Goal: Information Seeking & Learning: Learn about a topic

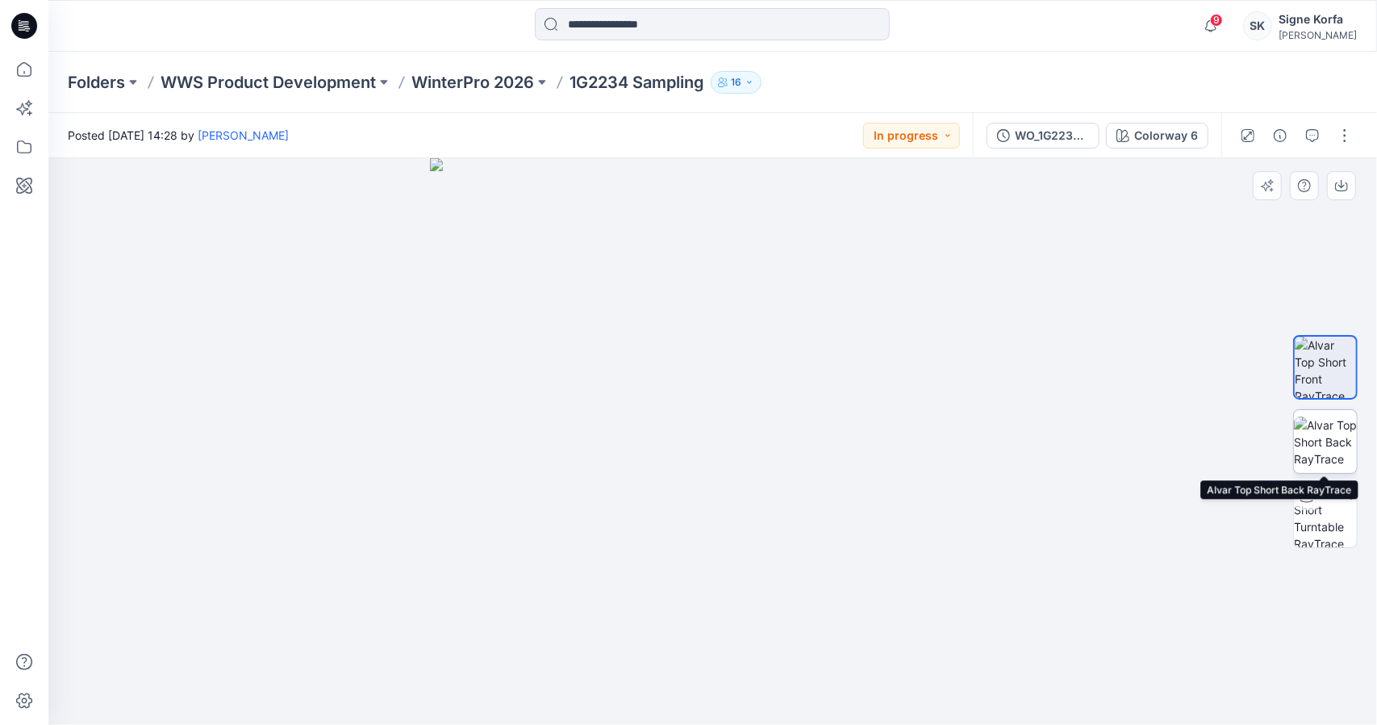
click at [1347, 432] on img at bounding box center [1325, 441] width 63 height 51
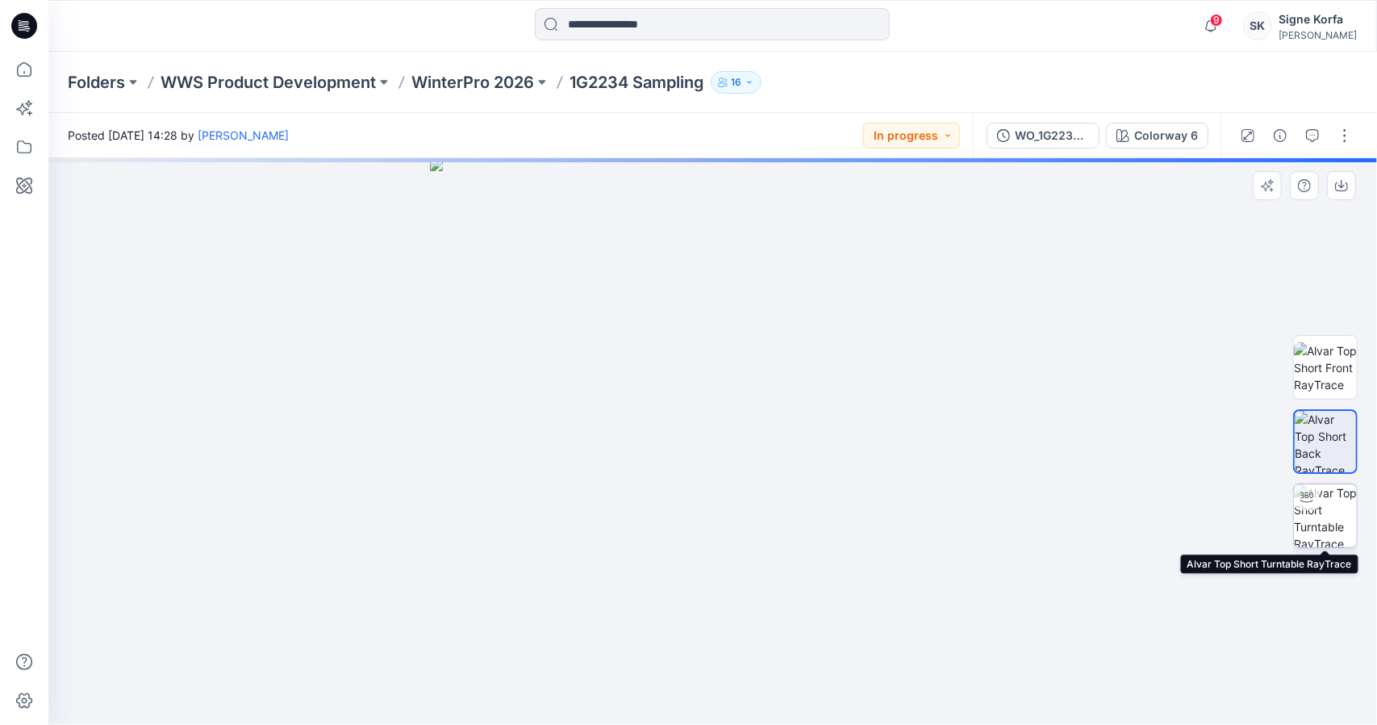
click at [1334, 524] on img at bounding box center [1325, 515] width 63 height 63
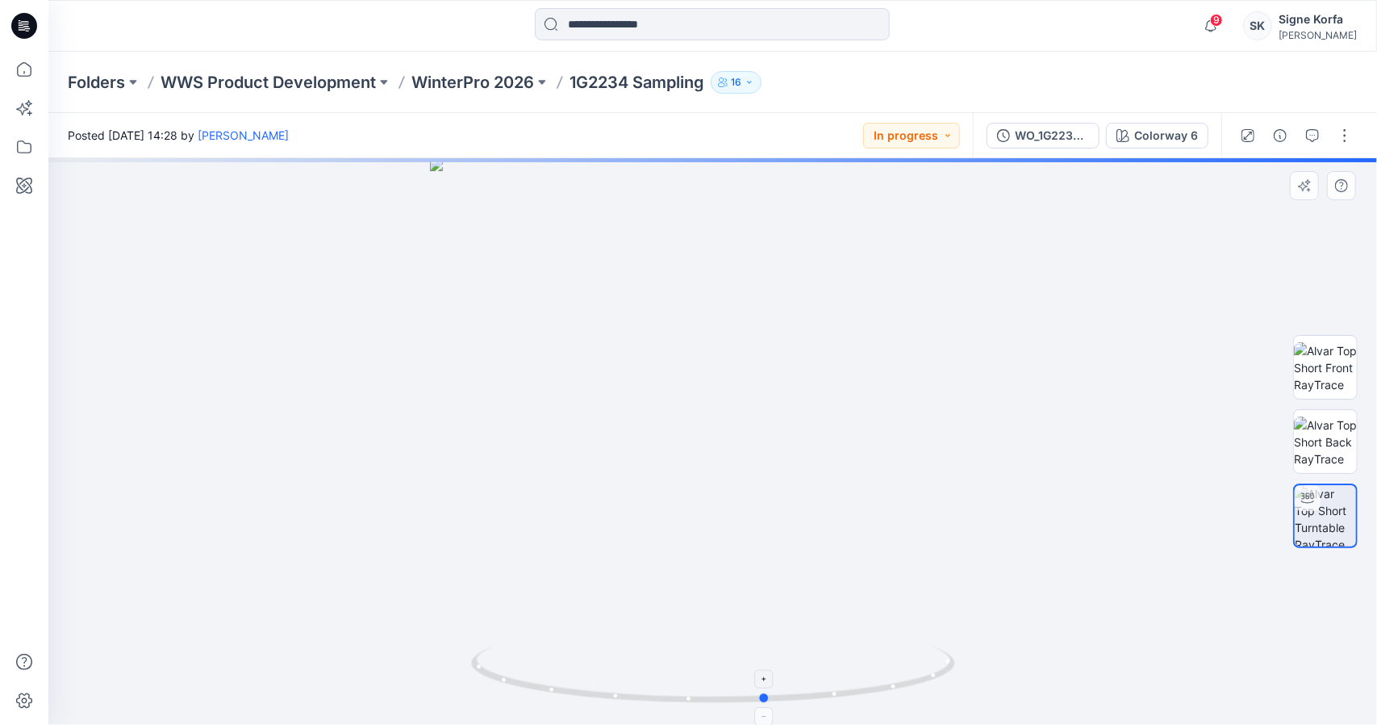
drag, startPoint x: 720, startPoint y: 703, endPoint x: 770, endPoint y: 710, distance: 49.7
click at [770, 707] on icon at bounding box center [715, 676] width 488 height 61
drag, startPoint x: 900, startPoint y: 661, endPoint x: 796, endPoint y: 674, distance: 104.2
click at [797, 677] on icon at bounding box center [715, 676] width 488 height 61
drag, startPoint x: 775, startPoint y: 669, endPoint x: 733, endPoint y: 674, distance: 43.0
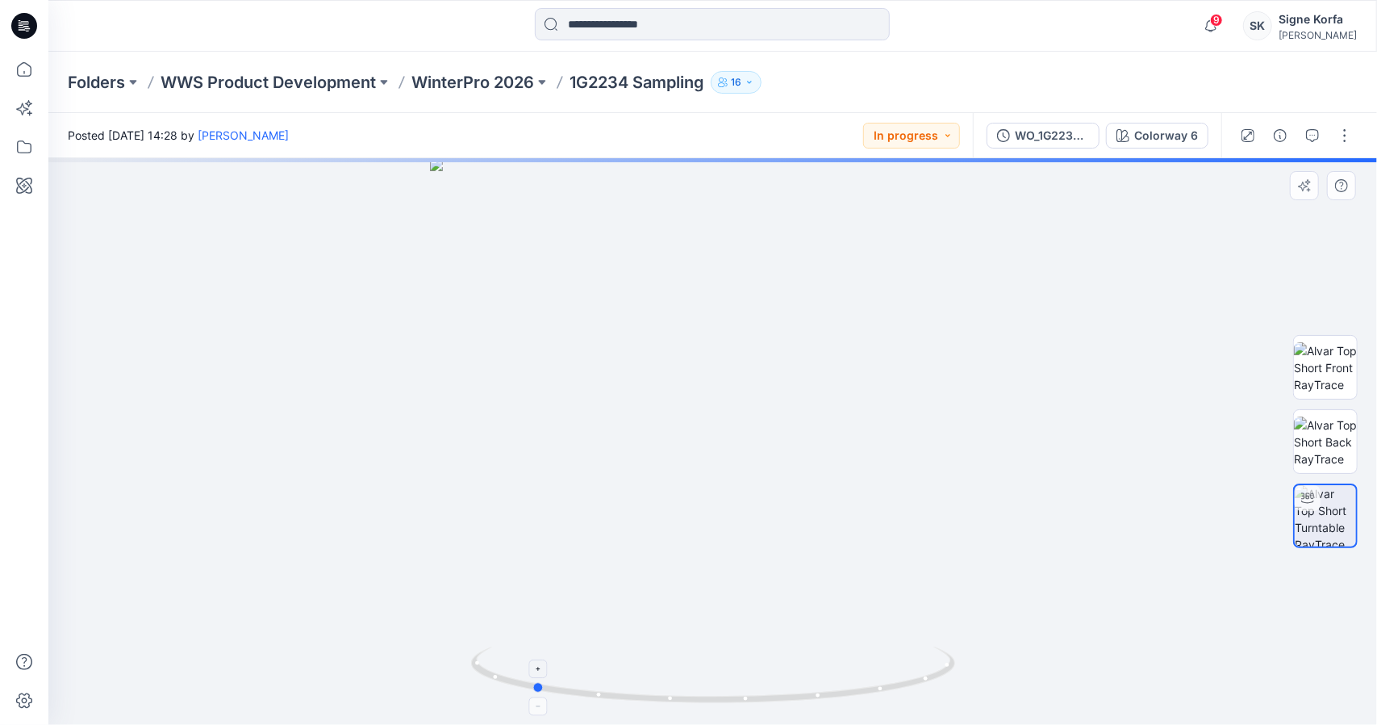
click at [733, 674] on icon at bounding box center [715, 676] width 488 height 61
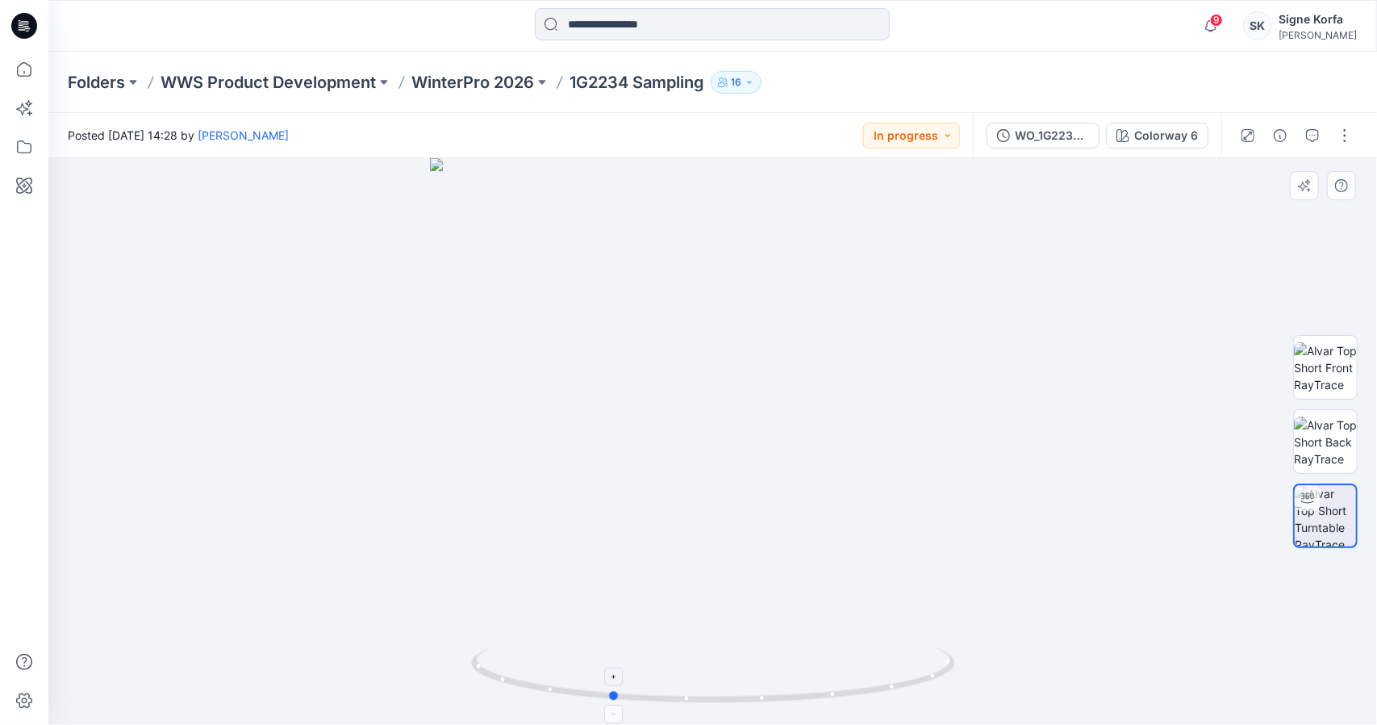
drag, startPoint x: 742, startPoint y: 669, endPoint x: 834, endPoint y: 670, distance: 92.0
click at [834, 674] on icon at bounding box center [715, 676] width 488 height 61
click at [1322, 131] on button "button" at bounding box center [1313, 136] width 26 height 26
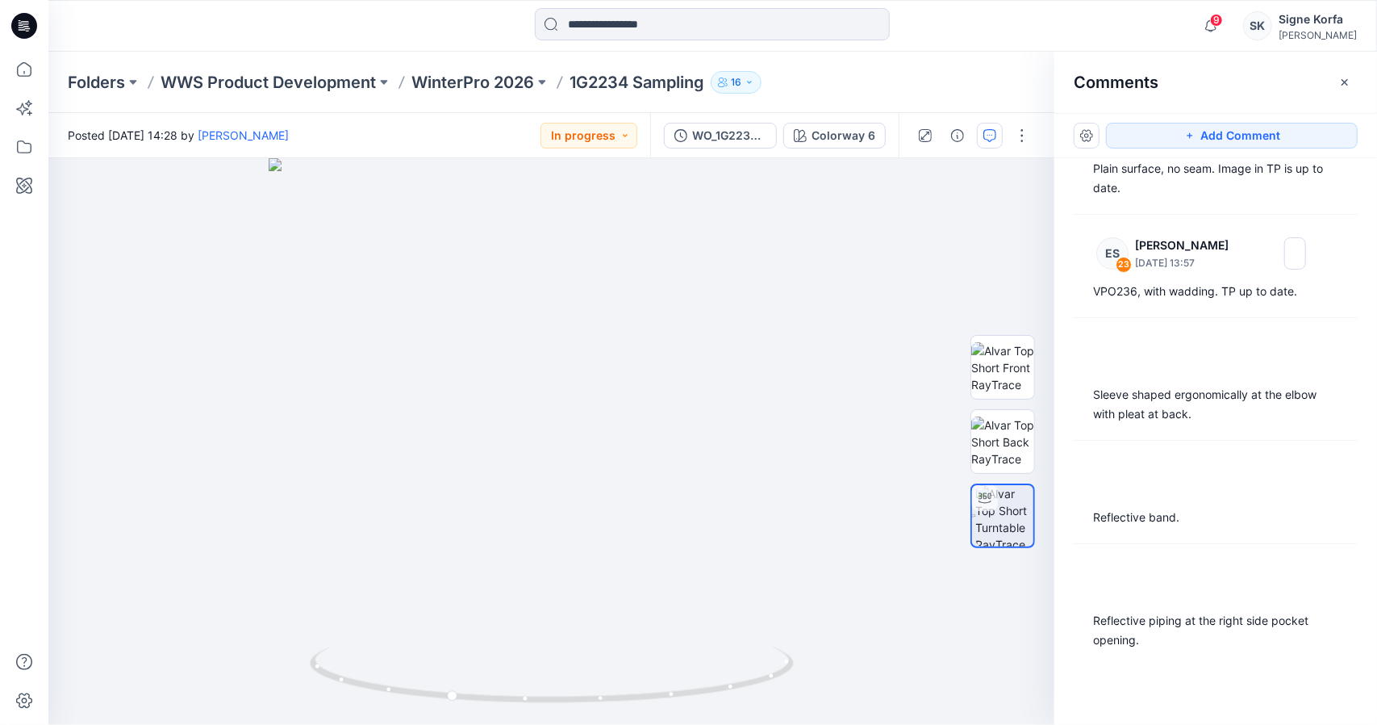
scroll to position [242, 0]
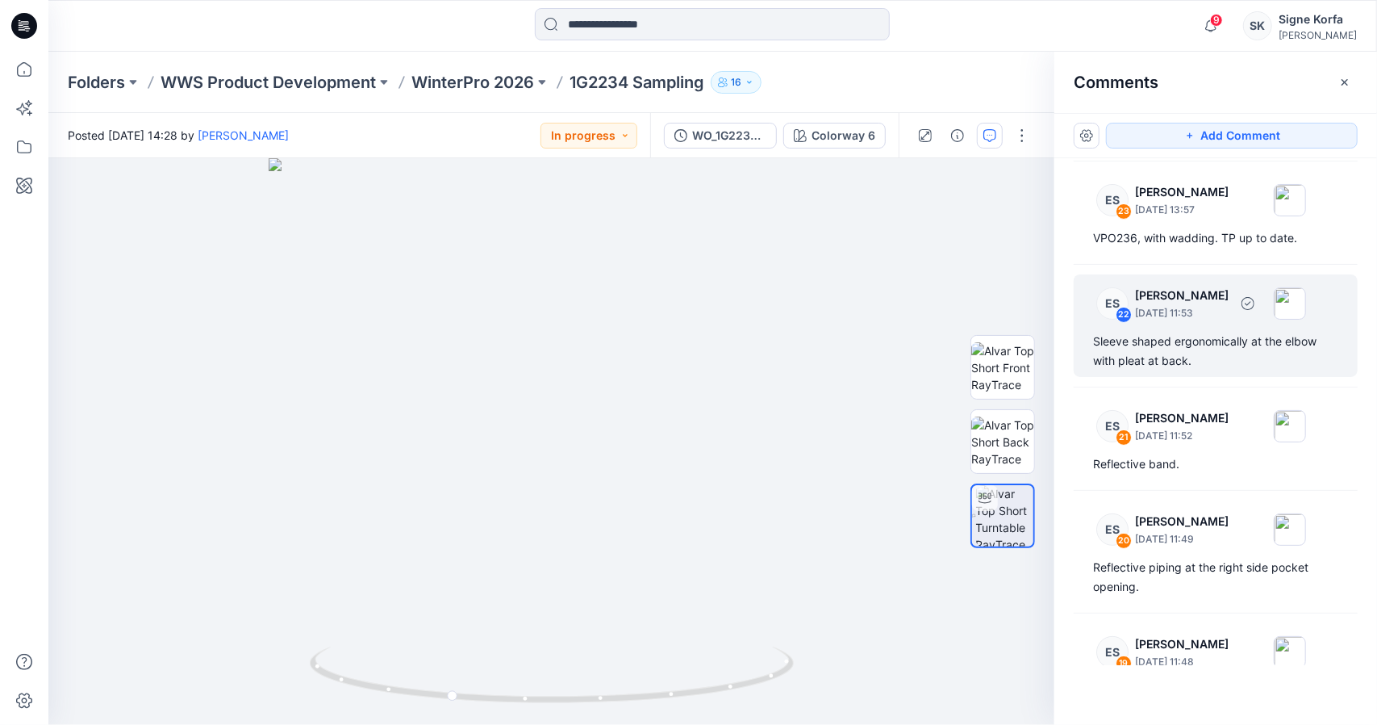
click at [1262, 345] on div "Sleeve shaped ergonomically at the elbow with pleat at back." at bounding box center [1215, 351] width 245 height 39
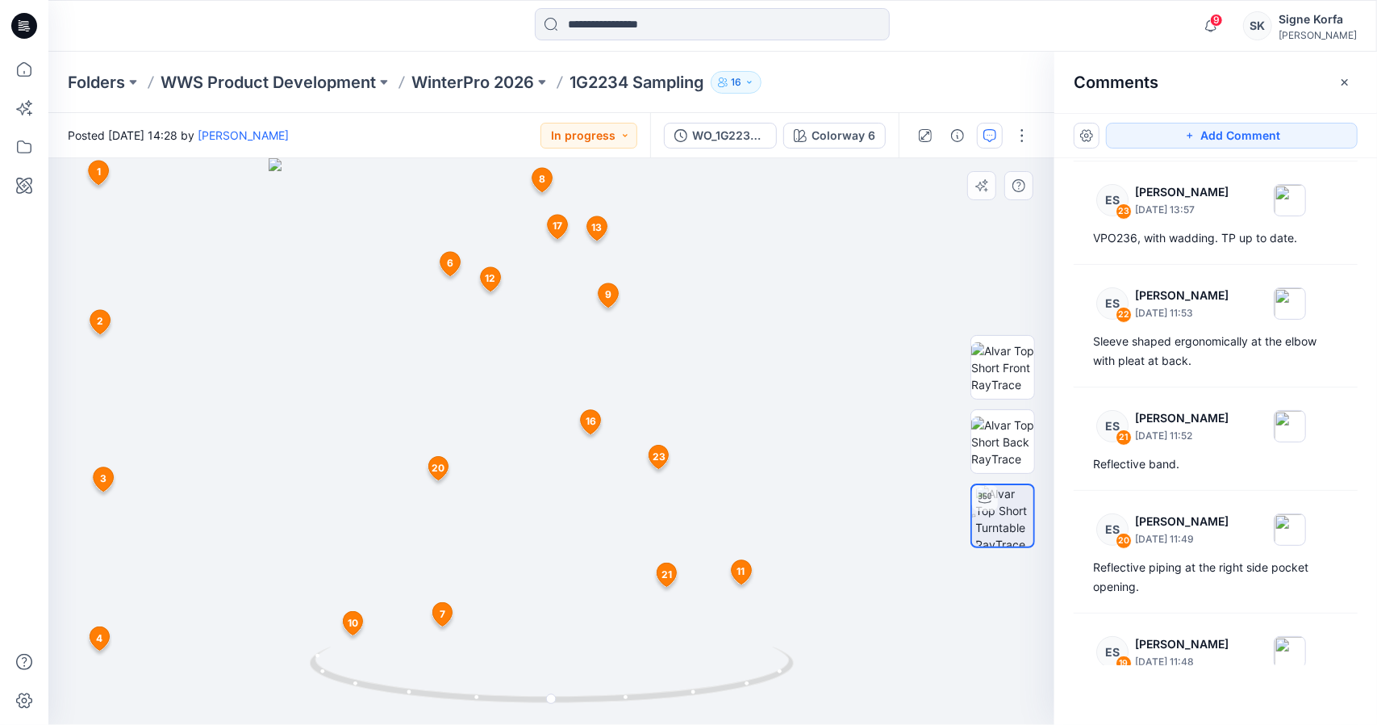
click at [712, 322] on div at bounding box center [551, 441] width 1006 height 566
click at [453, 274] on icon at bounding box center [451, 264] width 20 height 24
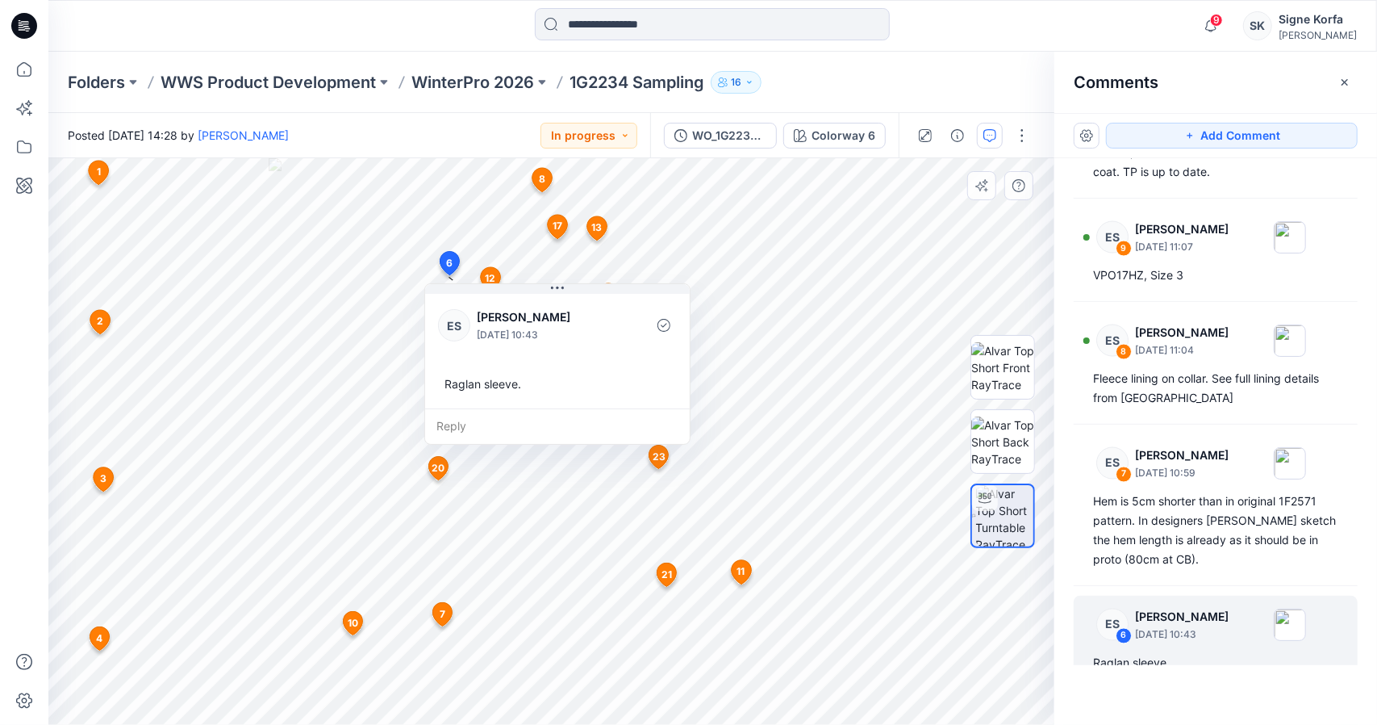
scroll to position [1833, 0]
